Goal: Transaction & Acquisition: Purchase product/service

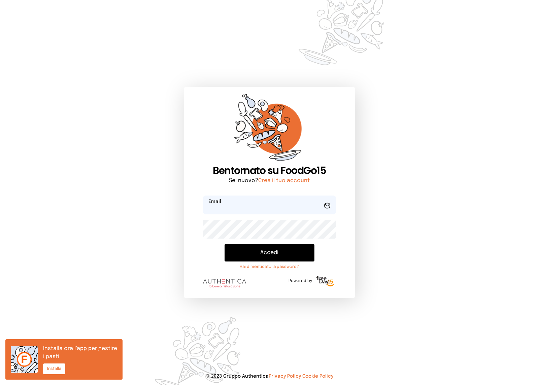
type input "**********"
click at [264, 251] on button "Accedi" at bounding box center [269, 252] width 90 height 17
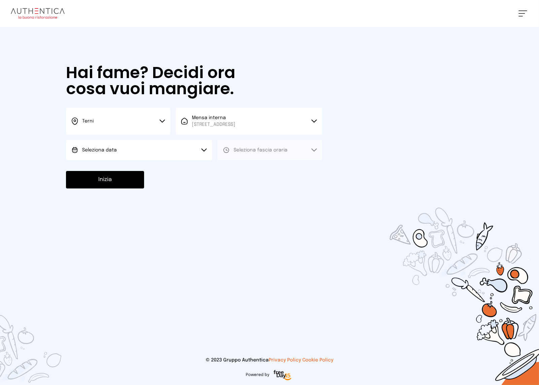
click at [180, 150] on button "Seleziona data" at bounding box center [139, 150] width 146 height 20
drag, startPoint x: 142, startPoint y: 171, endPoint x: 254, endPoint y: 153, distance: 113.7
click at [142, 170] on li "[DATE], [DATE]" at bounding box center [139, 168] width 146 height 17
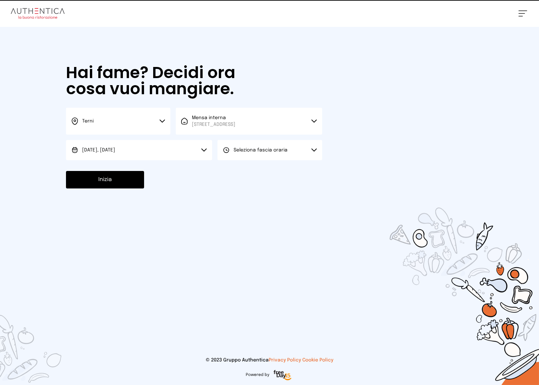
click at [267, 150] on span "Seleziona fascia oraria" at bounding box center [261, 150] width 54 height 5
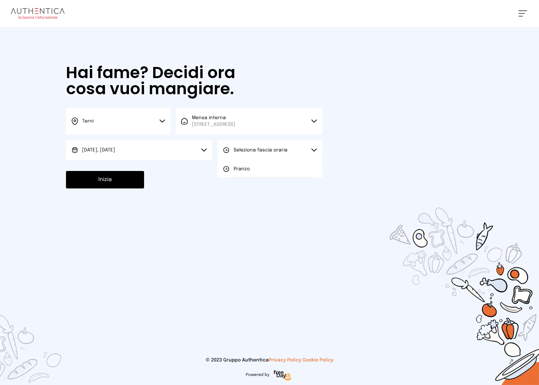
click at [246, 168] on span "Pranzo" at bounding box center [242, 169] width 16 height 7
click at [106, 185] on button "Inizia" at bounding box center [105, 179] width 78 height 17
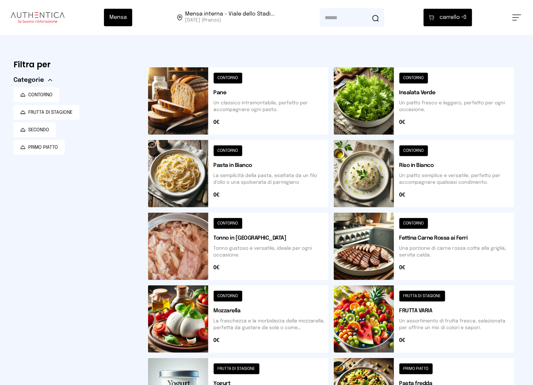
click at [249, 103] on button at bounding box center [238, 100] width 180 height 67
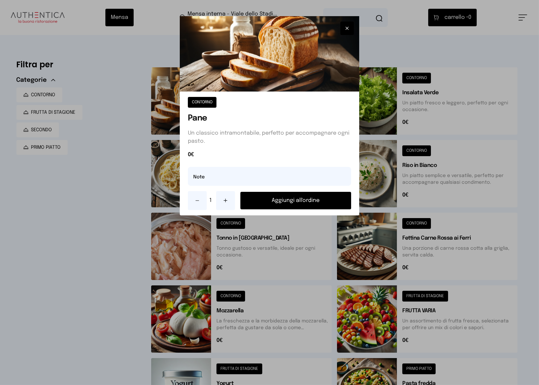
click at [279, 203] on button "Aggiungi all'ordine" at bounding box center [295, 200] width 111 height 17
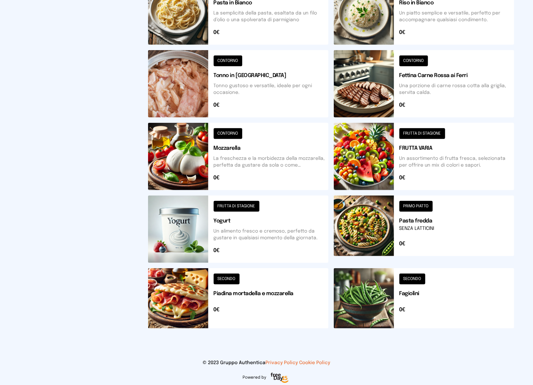
scroll to position [165, 0]
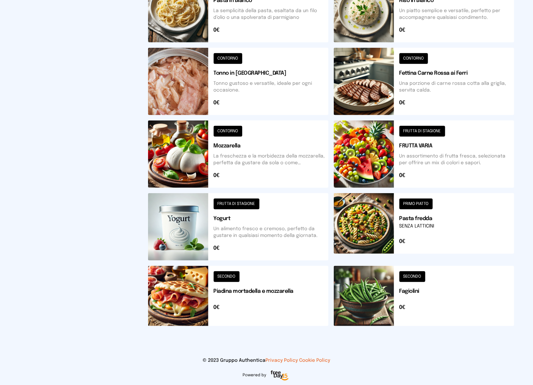
click at [253, 229] on button at bounding box center [238, 226] width 180 height 67
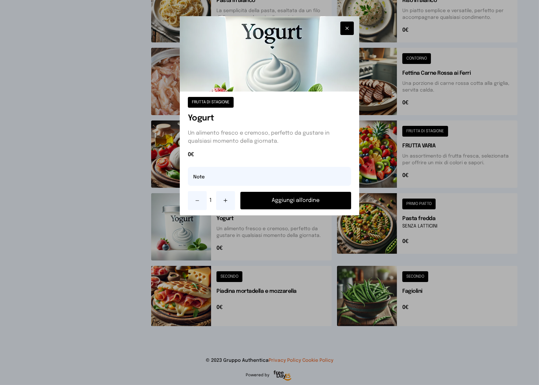
click at [223, 200] on icon at bounding box center [225, 200] width 5 height 5
drag, startPoint x: 260, startPoint y: 201, endPoint x: 282, endPoint y: 205, distance: 21.9
click at [261, 201] on button "Aggiungi all'ordine" at bounding box center [295, 200] width 111 height 17
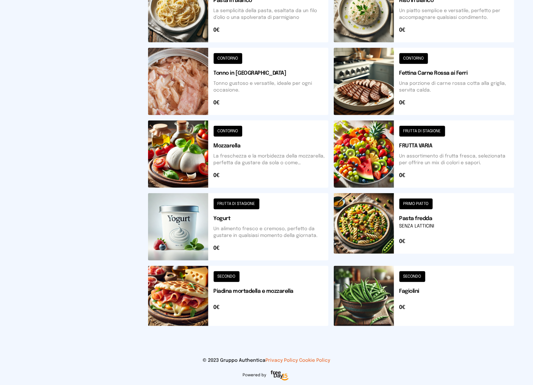
click at [448, 151] on button at bounding box center [424, 153] width 180 height 67
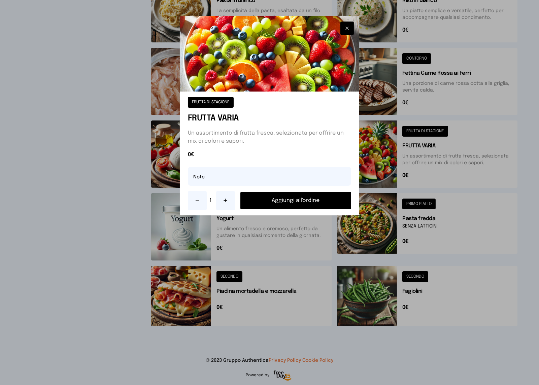
click at [224, 198] on icon at bounding box center [225, 200] width 5 height 5
click at [265, 199] on button "Aggiungi all'ordine" at bounding box center [295, 200] width 111 height 17
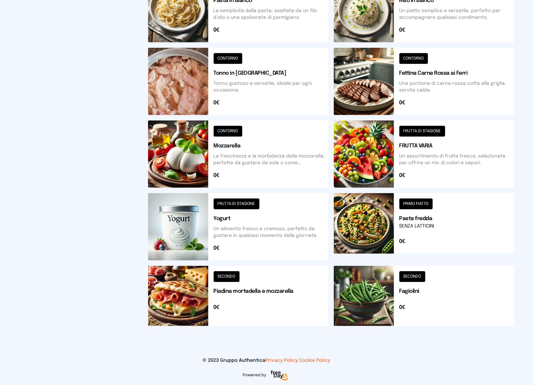
click at [239, 301] on button at bounding box center [238, 296] width 180 height 60
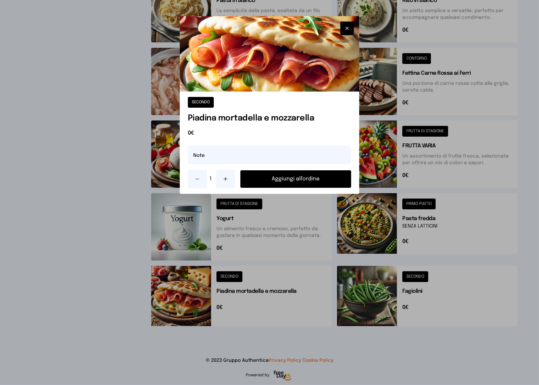
drag, startPoint x: 225, startPoint y: 179, endPoint x: 238, endPoint y: 180, distance: 12.2
click at [226, 179] on icon at bounding box center [225, 178] width 5 height 5
click at [267, 181] on button "Aggiungi all'ordine" at bounding box center [295, 178] width 111 height 17
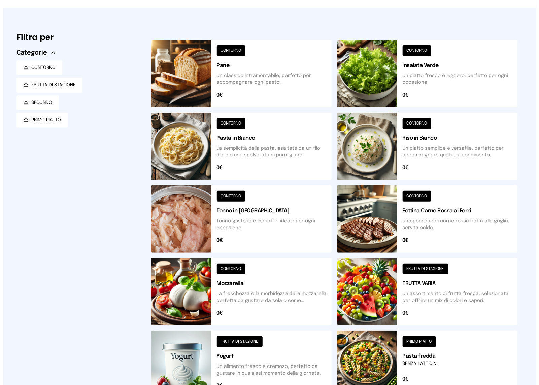
scroll to position [0, 0]
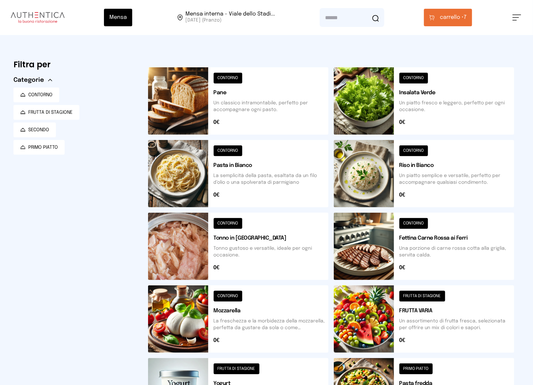
click at [456, 16] on span "carrello •" at bounding box center [452, 17] width 24 height 8
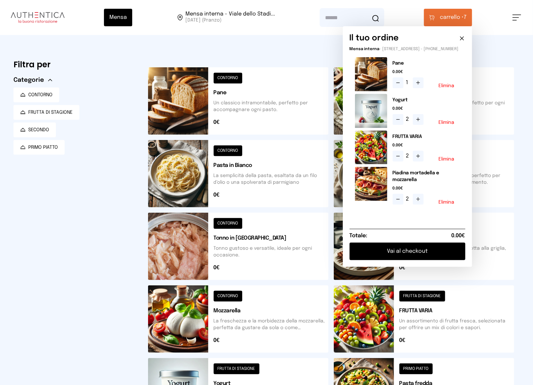
click at [446, 88] on button "Elimina" at bounding box center [447, 85] width 16 height 5
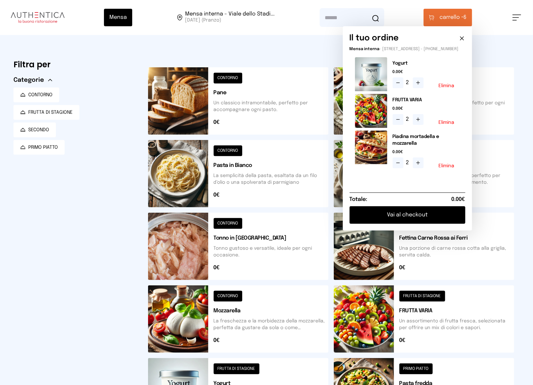
click at [409, 219] on button "Vai al checkout" at bounding box center [408, 214] width 116 height 17
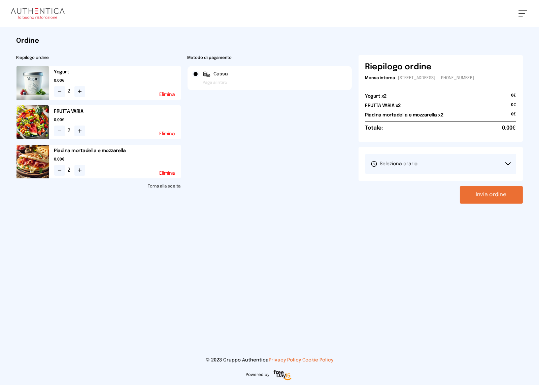
click at [407, 163] on span "Seleziona orario" at bounding box center [394, 164] width 47 height 7
click at [399, 181] on span "1° Turno (13:00 - 15:00)" at bounding box center [396, 182] width 51 height 7
click at [491, 196] on button "Invia ordine" at bounding box center [491, 194] width 63 height 17
